Goal: Information Seeking & Learning: Learn about a topic

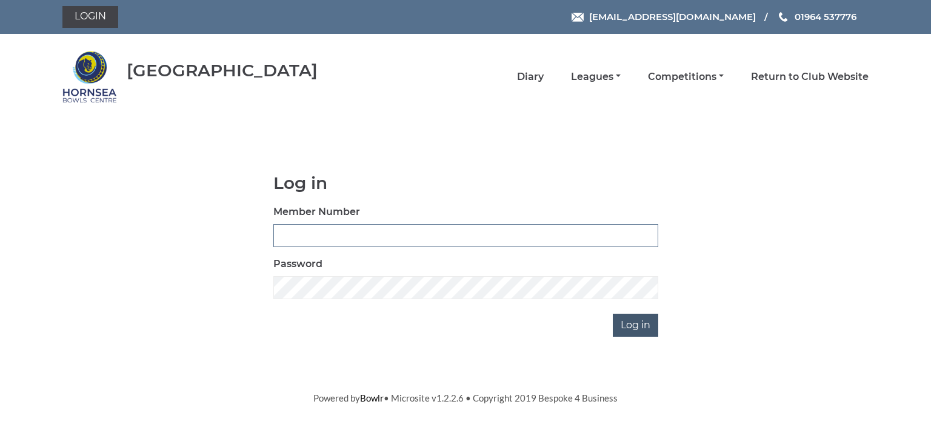
type input "0713"
click at [624, 324] on input "Log in" at bounding box center [635, 325] width 45 height 23
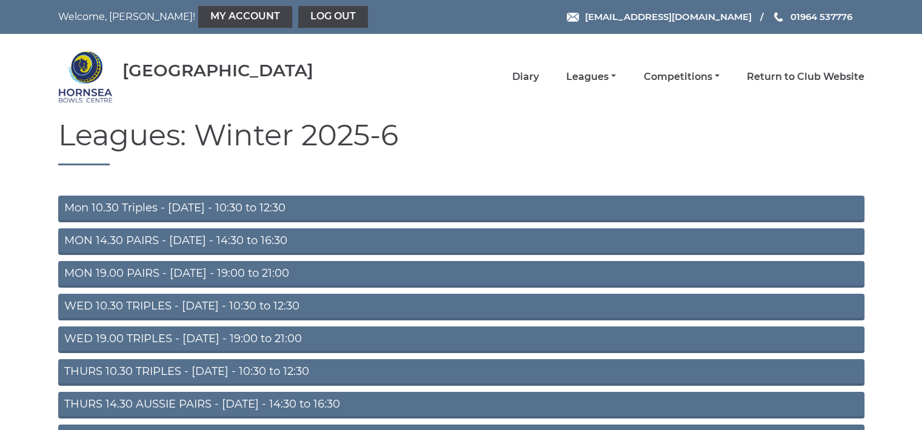
click at [220, 208] on link "Mon 10.30 Triples - Monday - 10:30 to 12:30" at bounding box center [461, 209] width 806 height 27
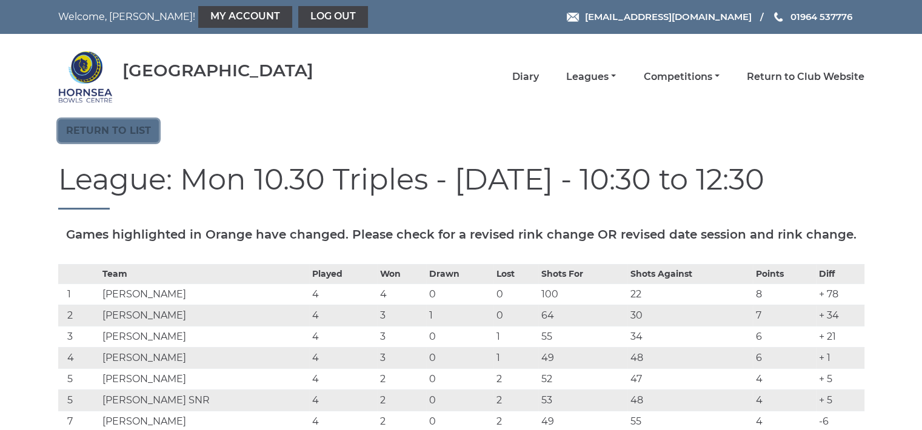
click at [119, 129] on link "Return to list" at bounding box center [108, 130] width 101 height 23
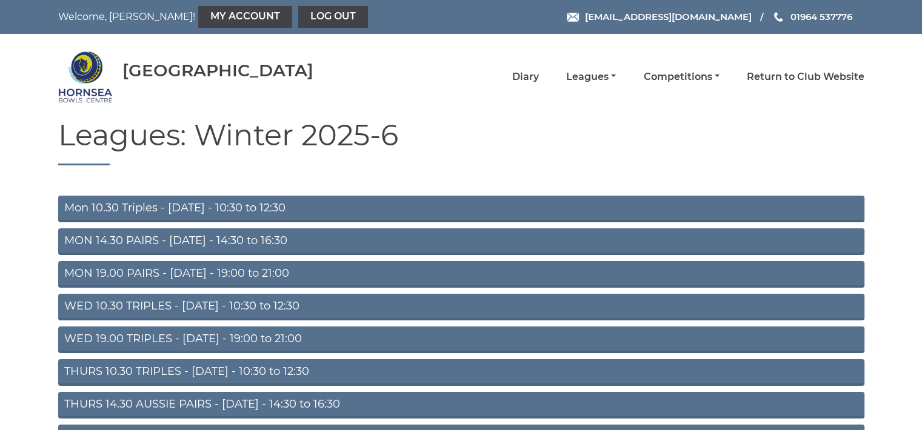
click at [182, 304] on link "WED 10.30 TRIPLES - Wednesday - 10:30 to 12:30" at bounding box center [461, 307] width 806 height 27
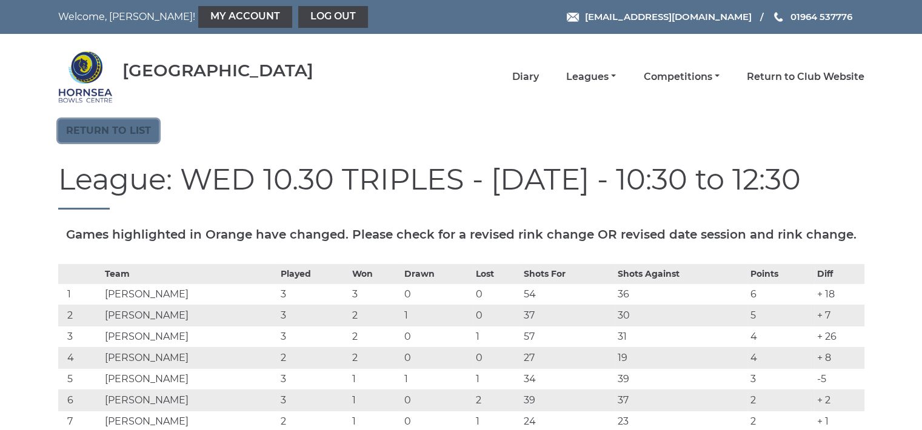
click at [130, 123] on link "Return to list" at bounding box center [108, 130] width 101 height 23
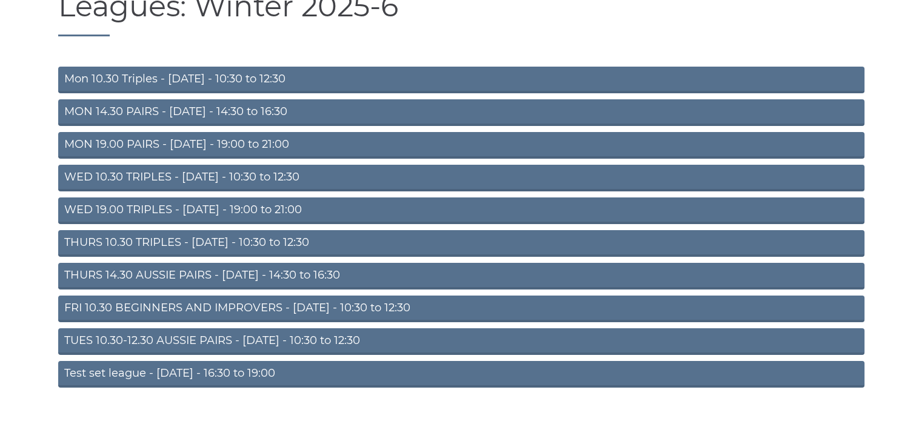
scroll to position [145, 0]
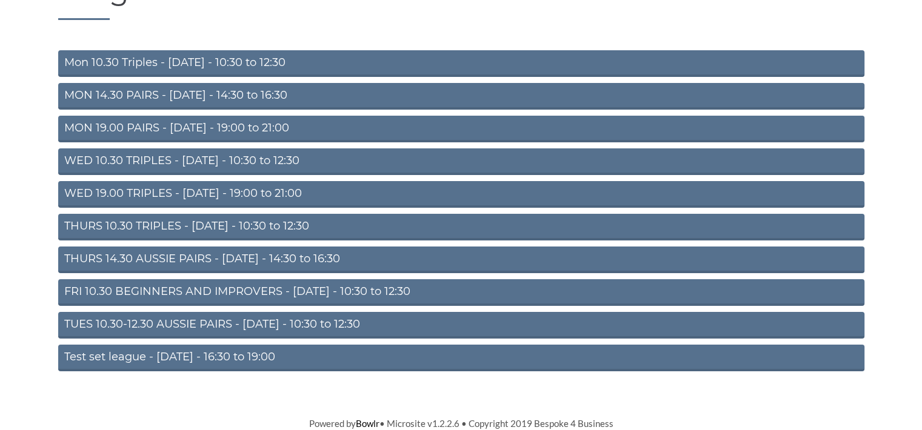
click at [225, 319] on link "TUES 10.30-12.30 AUSSIE PAIRS - [DATE] - 10:30 to 12:30" at bounding box center [461, 325] width 806 height 27
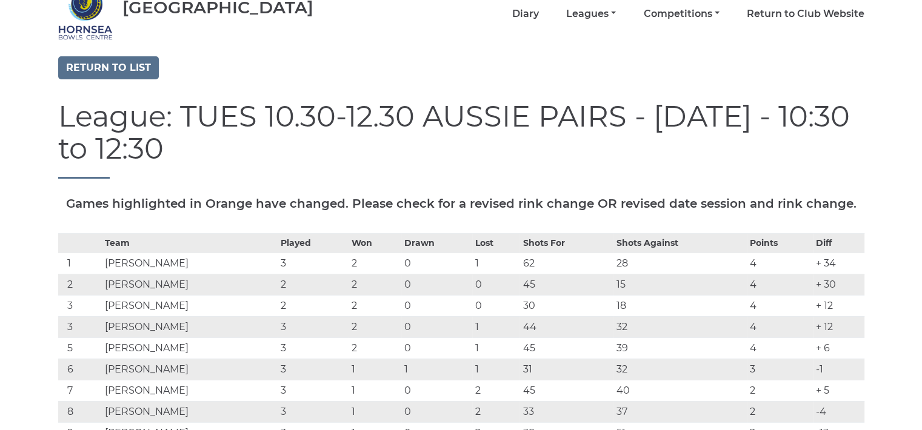
scroll to position [39, 0]
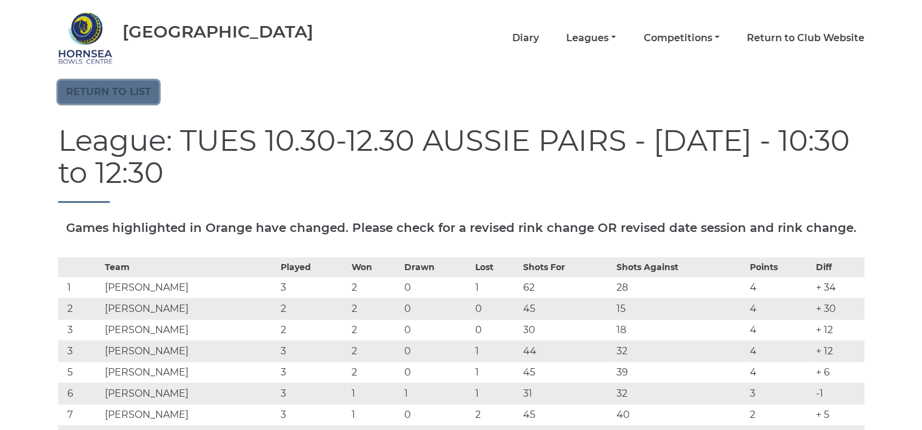
click at [123, 96] on link "Return to list" at bounding box center [108, 92] width 101 height 23
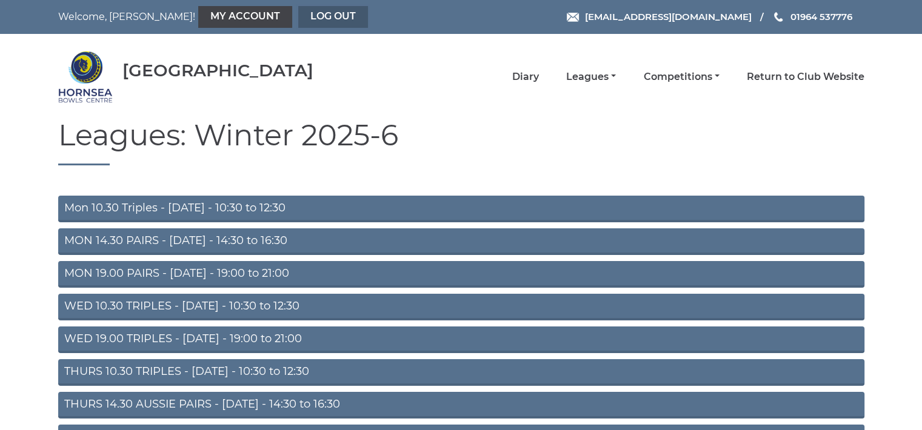
click at [298, 13] on link "Log out" at bounding box center [333, 17] width 70 height 22
